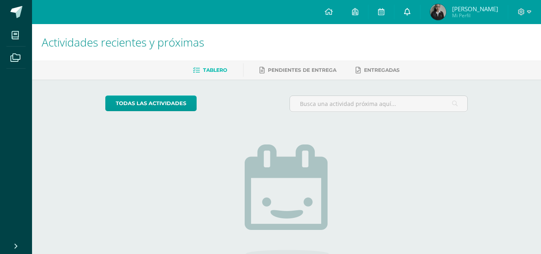
click at [411, 10] on icon at bounding box center [407, 11] width 6 height 7
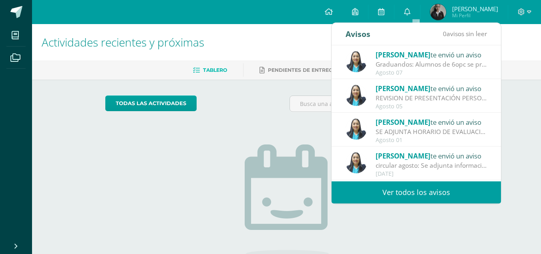
click at [455, 74] on div "Agosto 07" at bounding box center [431, 72] width 111 height 7
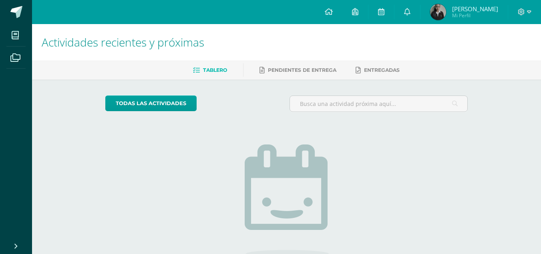
click at [223, 115] on div "todas las Actividades" at bounding box center [179, 106] width 154 height 23
click at [61, 111] on div "Actividades recientes y próximas Tablero Pendientes de entrega Entregadas todas…" at bounding box center [286, 175] width 509 height 302
click at [411, 13] on icon at bounding box center [407, 11] width 6 height 7
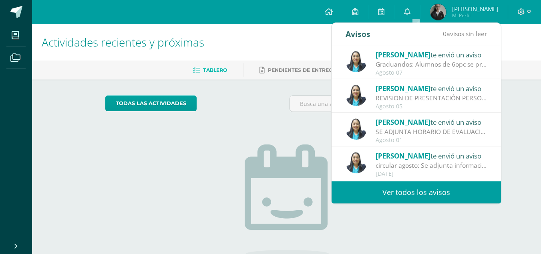
click at [457, 60] on div "Graduandos: Alumnos de 6opc se presentan el día [DATE] únicamente a examen pend…" at bounding box center [431, 64] width 111 height 9
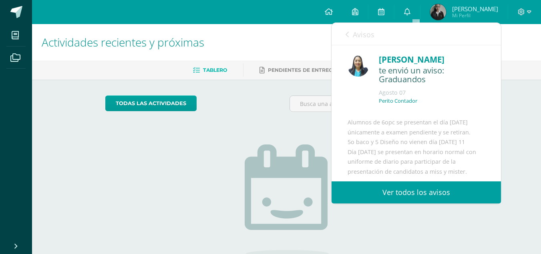
click at [364, 40] on link "Avisos" at bounding box center [360, 34] width 29 height 23
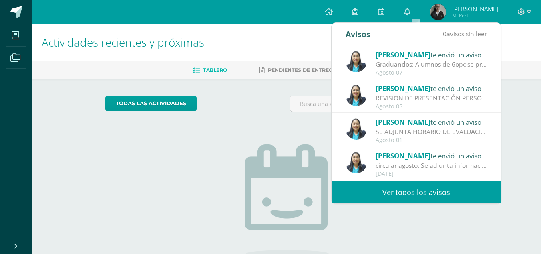
click at [383, 93] on span "[PERSON_NAME]" at bounding box center [403, 88] width 55 height 9
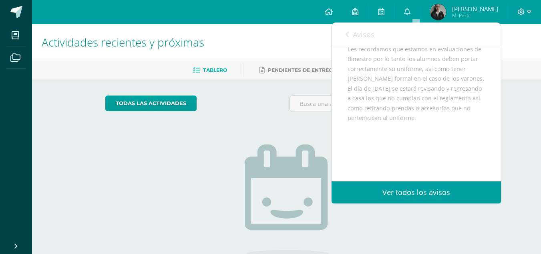
scroll to position [121, 0]
click at [360, 30] on span "Avisos" at bounding box center [364, 35] width 22 height 10
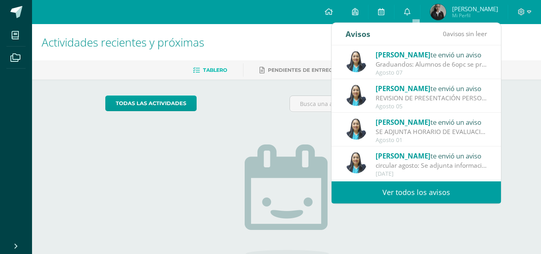
click at [391, 63] on div "Graduandos: Alumnos de 6opc se presentan el día [DATE] únicamente a examen pend…" at bounding box center [431, 64] width 111 height 9
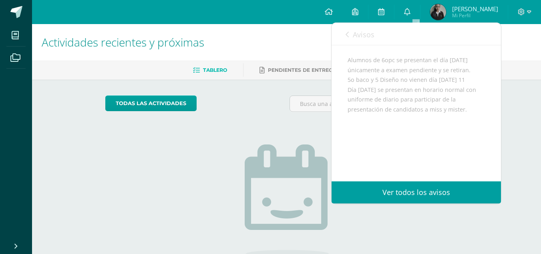
scroll to position [65, 0]
click at [354, 33] on span "Avisos" at bounding box center [364, 35] width 22 height 10
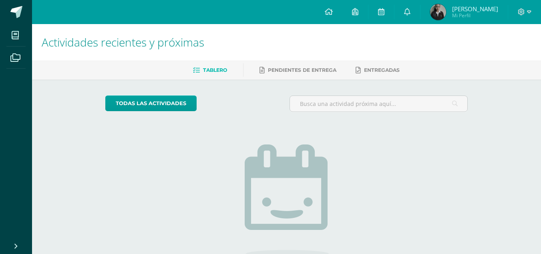
click at [254, 123] on div "No tienes actividades Échale un vistazo a los demás períodos o sal y disfruta d…" at bounding box center [287, 209] width 160 height 183
